Goal: Navigation & Orientation: Find specific page/section

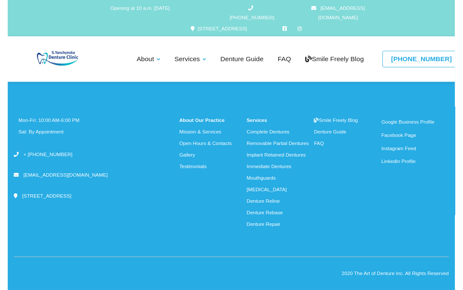
scroll to position [2059, 0]
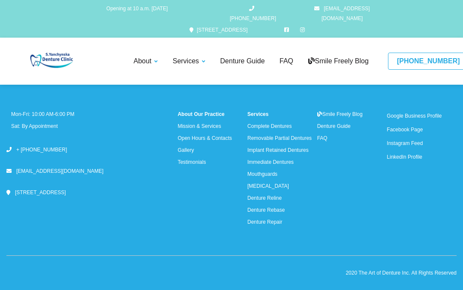
click at [194, 147] on link "Gallery" at bounding box center [185, 150] width 16 height 6
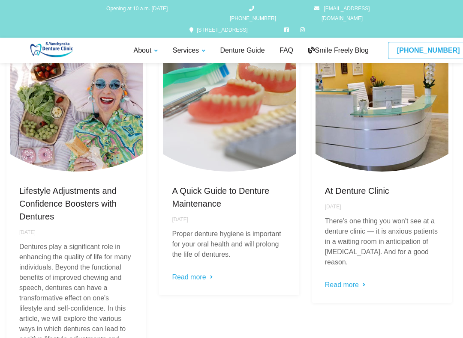
scroll to position [2000, 0]
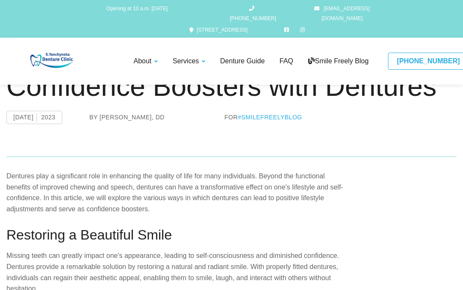
scroll to position [61, 0]
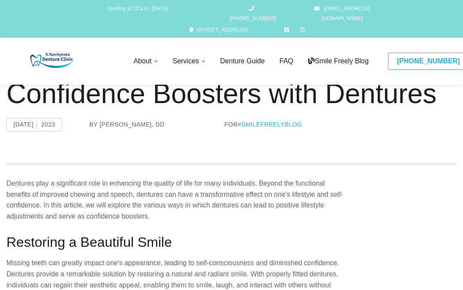
click at [0, 0] on link "Gallery" at bounding box center [0, 0] width 0 height 0
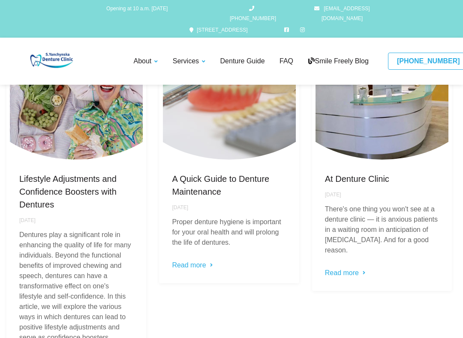
scroll to position [1455, 0]
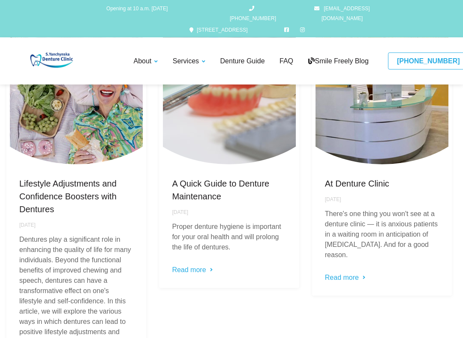
click at [351, 277] on link "Read more" at bounding box center [345, 278] width 40 height 10
